Goal: Task Accomplishment & Management: Manage account settings

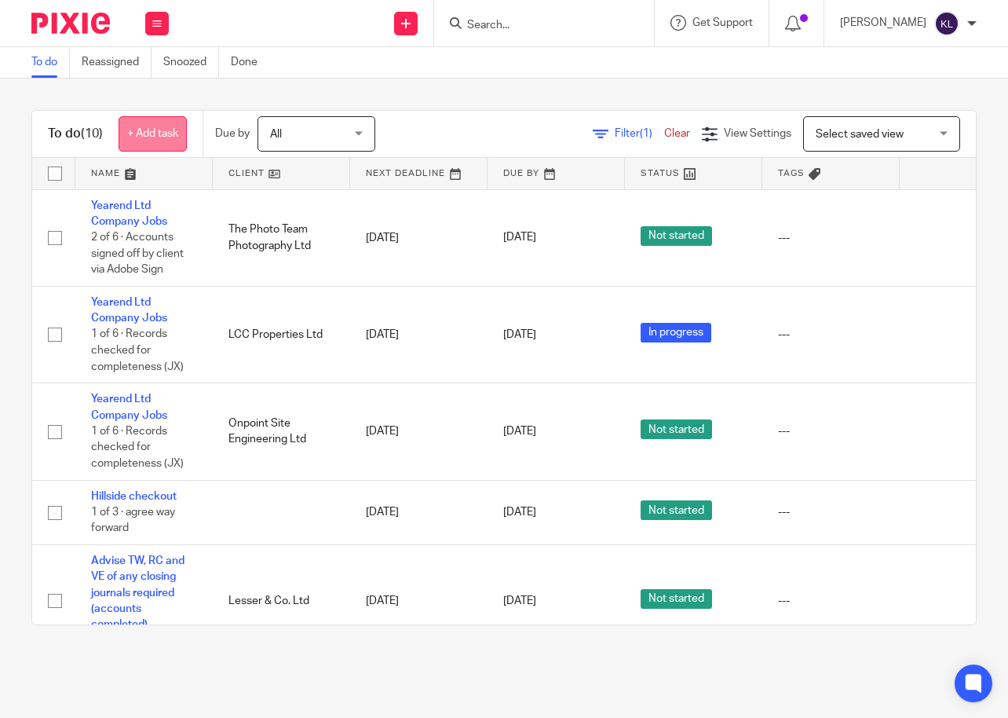
click at [159, 126] on link "+ Add task" at bounding box center [153, 133] width 68 height 35
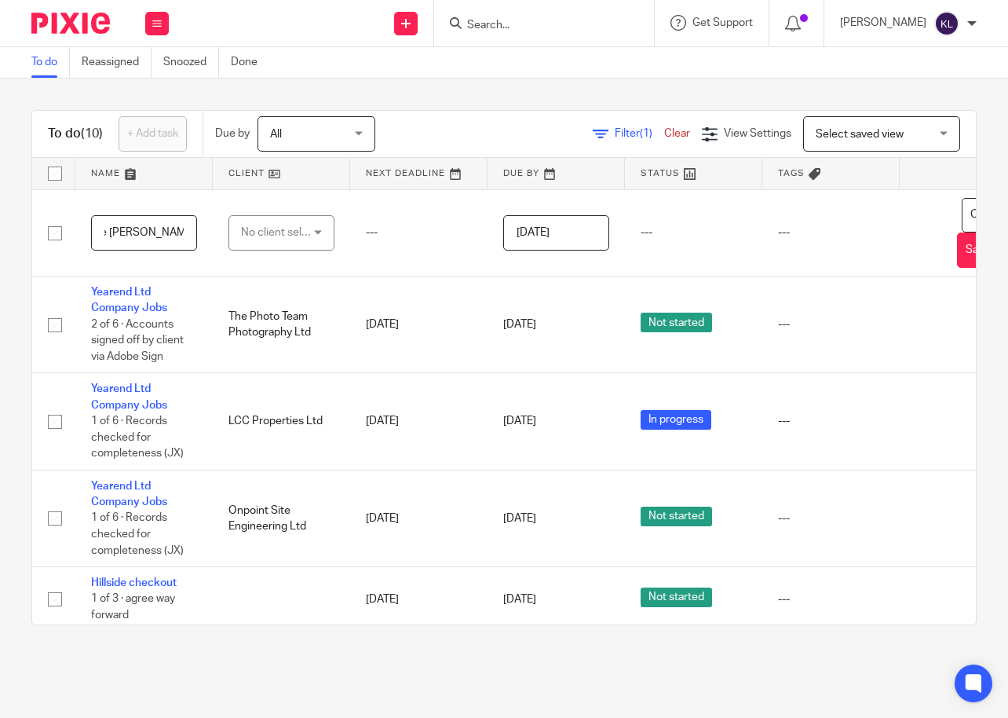
scroll to position [0, 35]
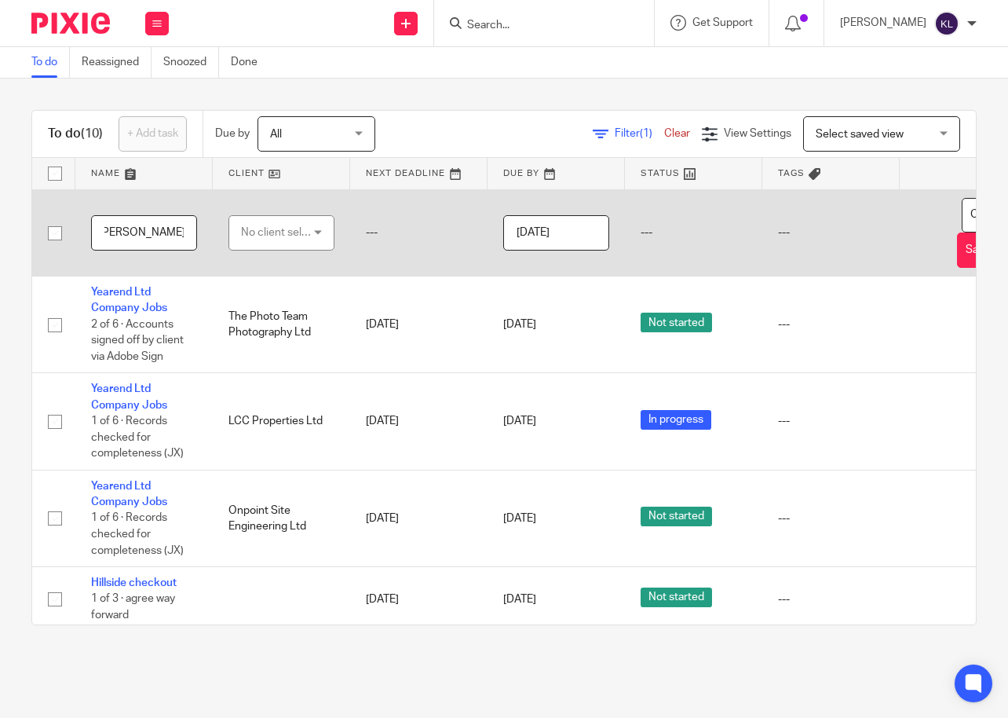
type input "Make Stacey a Director"
click at [259, 227] on div "No client selected" at bounding box center [278, 232] width 74 height 33
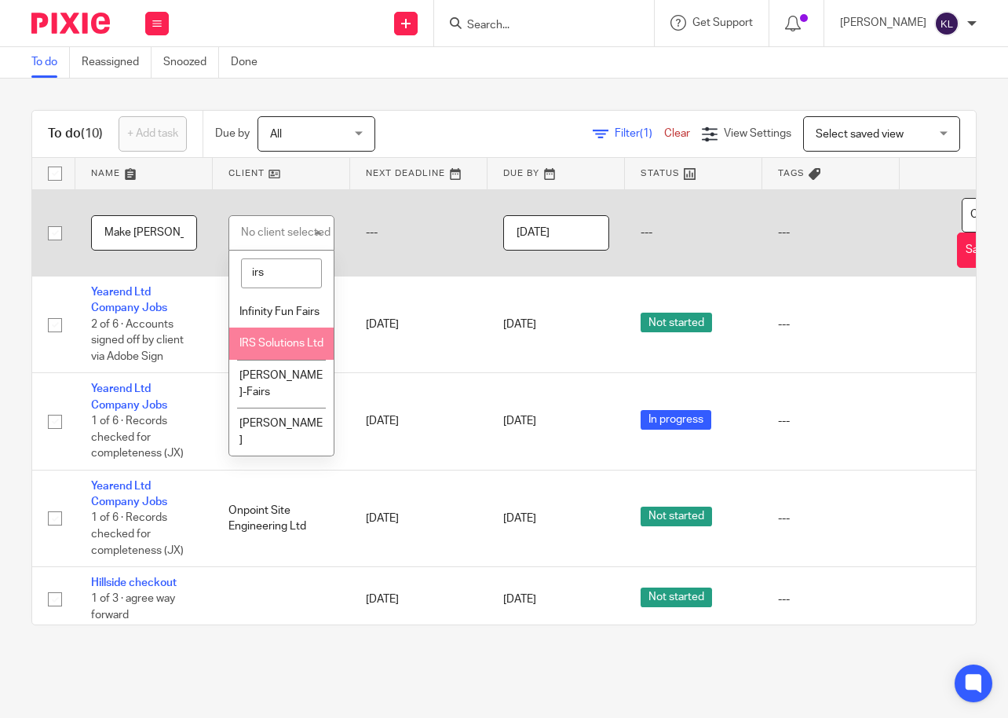
type input "irs"
click at [284, 349] on span "IRS Solutions Ltd" at bounding box center [282, 343] width 84 height 11
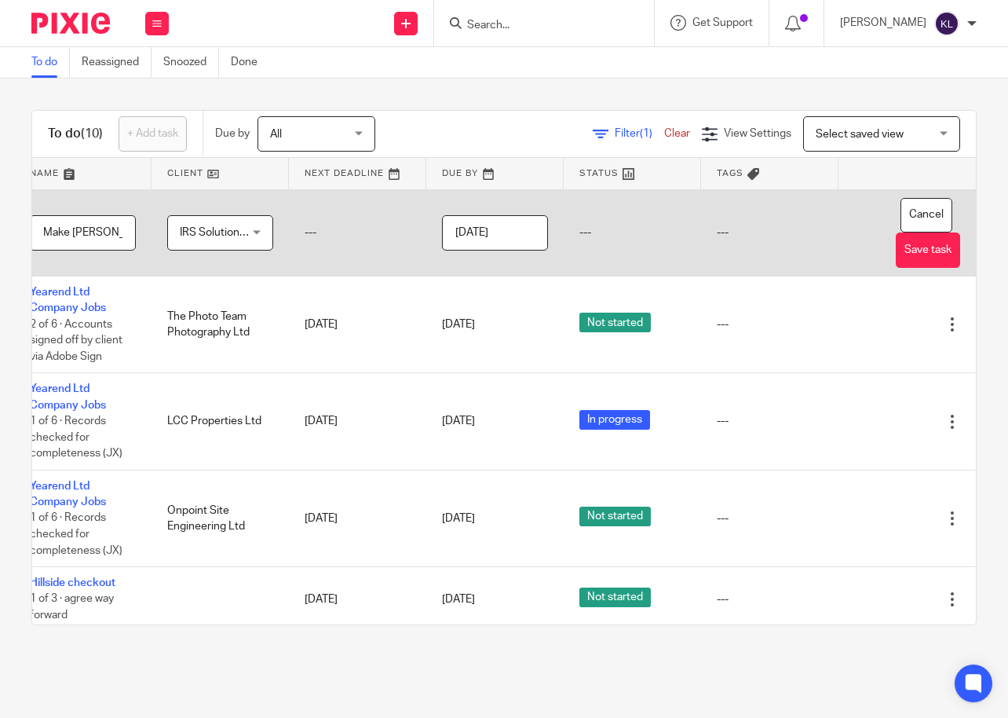
scroll to position [0, 97]
click at [896, 252] on button "Save task" at bounding box center [928, 249] width 64 height 35
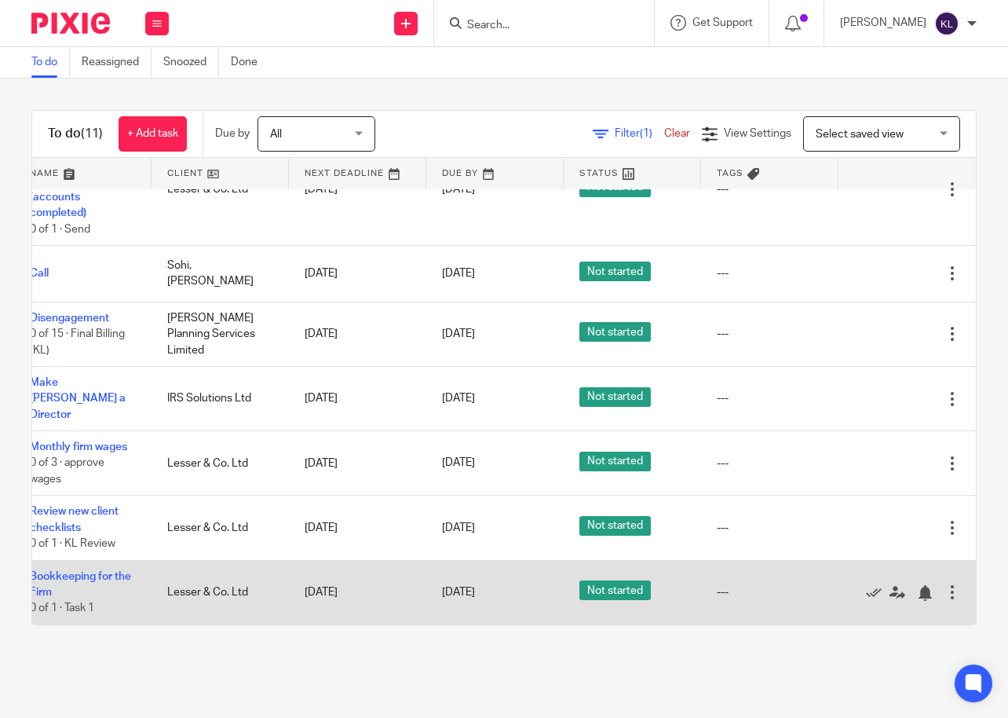
scroll to position [415, 95]
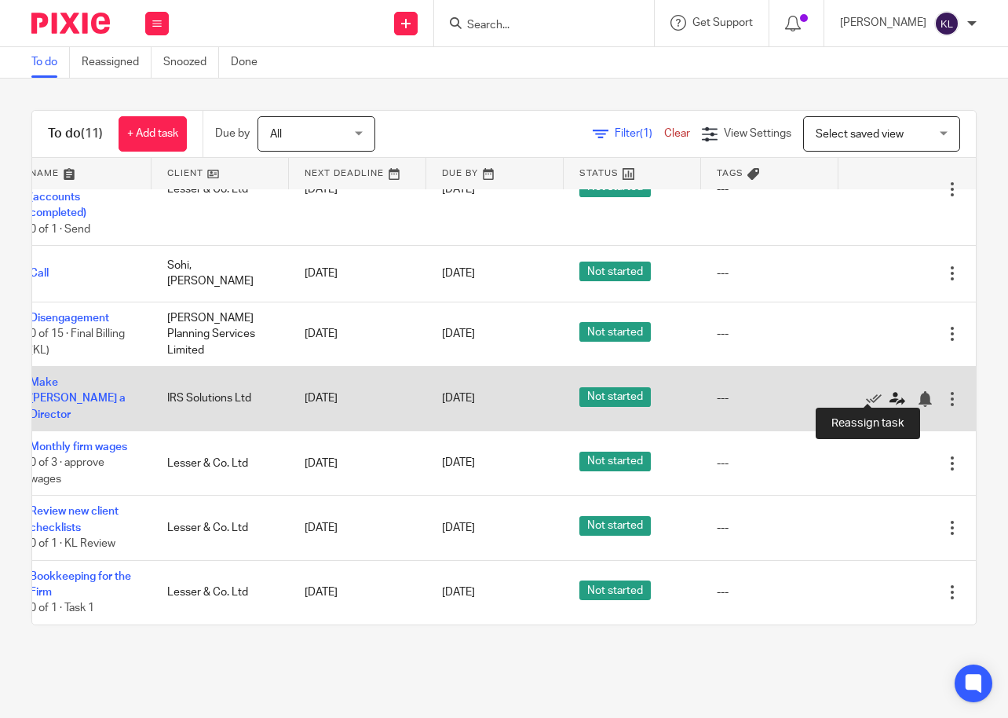
click at [890, 391] on icon at bounding box center [898, 399] width 16 height 16
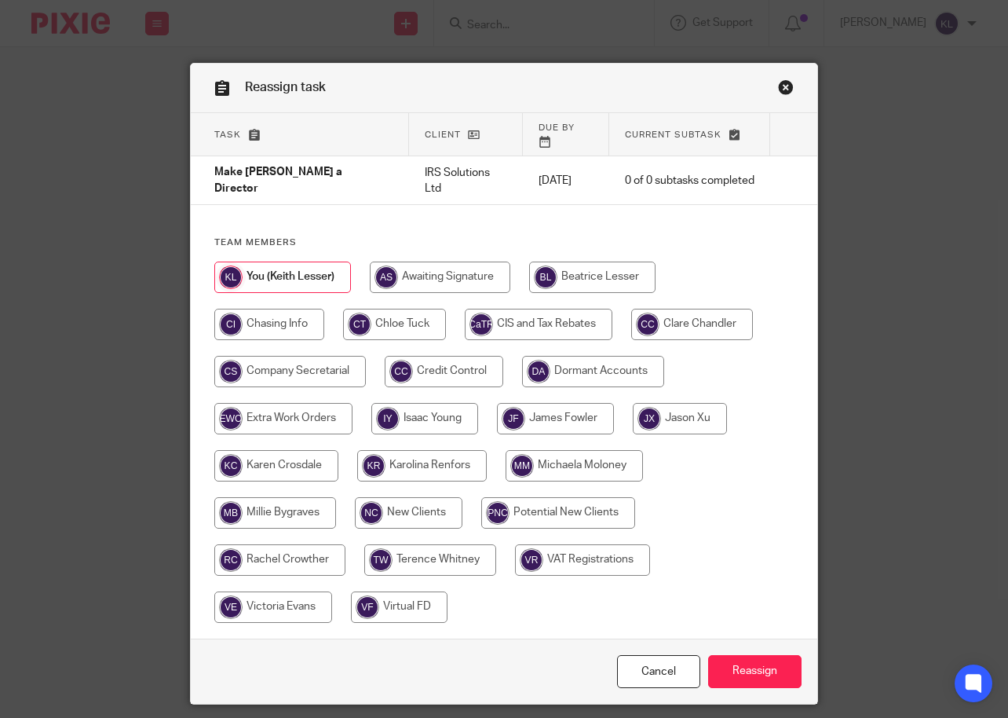
click at [295, 356] on input "radio" at bounding box center [290, 371] width 152 height 31
radio input "true"
click at [735, 655] on input "Reassign" at bounding box center [754, 672] width 93 height 34
